Goal: Task Accomplishment & Management: Manage account settings

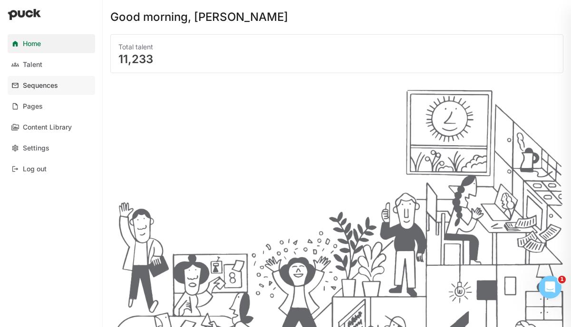
click at [36, 90] on link "Sequences" at bounding box center [51, 85] width 87 height 19
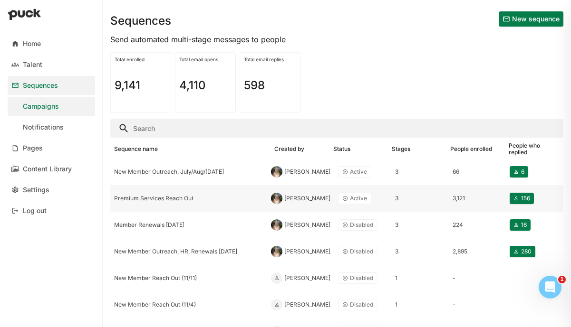
click at [156, 201] on div "Premium Services Reach Out" at bounding box center [188, 198] width 149 height 7
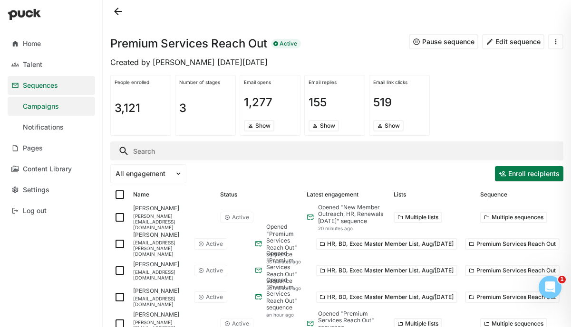
click at [447, 39] on button "Pause sequence" at bounding box center [443, 41] width 69 height 15
